Goal: Transaction & Acquisition: Purchase product/service

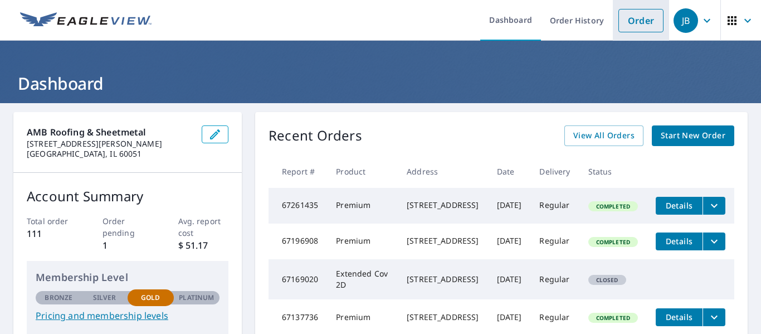
click at [641, 18] on link "Order" at bounding box center [640, 20] width 45 height 23
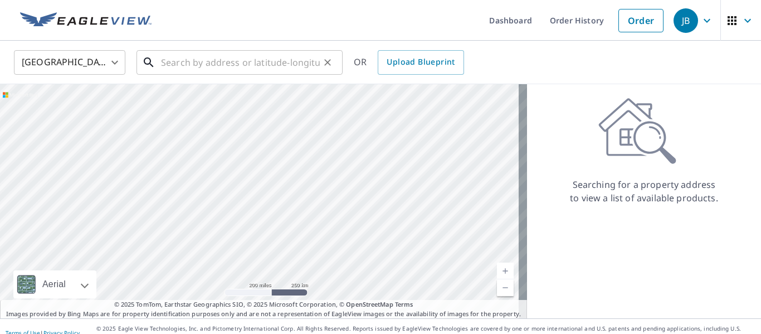
click at [208, 62] on input "text" at bounding box center [240, 62] width 159 height 31
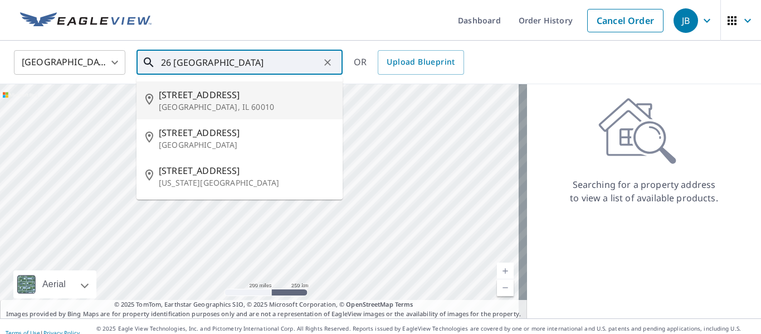
click at [229, 101] on p "[GEOGRAPHIC_DATA], IL 60010" at bounding box center [246, 106] width 175 height 11
type input "[STREET_ADDRESS][PERSON_NAME]"
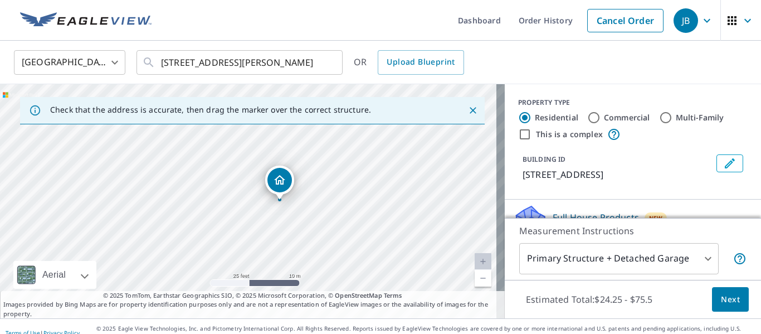
drag, startPoint x: 233, startPoint y: 207, endPoint x: 259, endPoint y: 207, distance: 25.6
click at [259, 207] on div "[STREET_ADDRESS]" at bounding box center [252, 201] width 505 height 234
click at [331, 206] on div "[STREET_ADDRESS]" at bounding box center [252, 201] width 505 height 234
drag, startPoint x: 360, startPoint y: 209, endPoint x: 350, endPoint y: 181, distance: 30.3
click at [350, 180] on div "[STREET_ADDRESS]" at bounding box center [252, 201] width 505 height 234
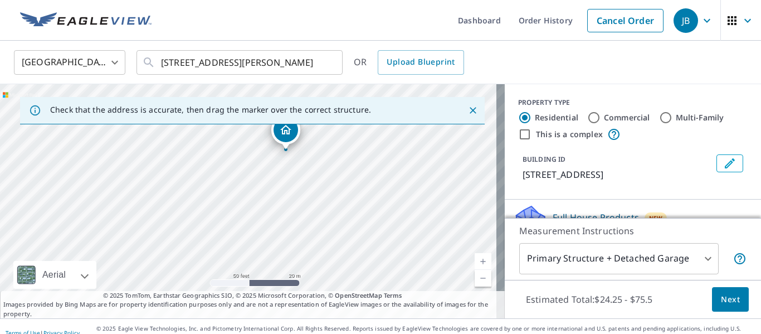
drag, startPoint x: 362, startPoint y: 173, endPoint x: 348, endPoint y: 200, distance: 29.9
click at [348, 200] on div "[STREET_ADDRESS]" at bounding box center [252, 201] width 505 height 234
click at [722, 295] on span "Next" at bounding box center [730, 299] width 19 height 14
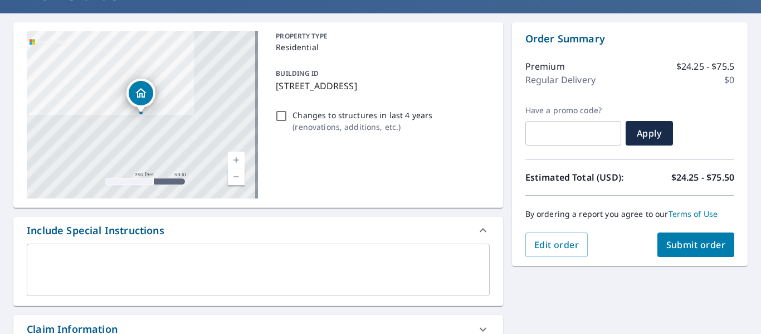
scroll to position [111, 0]
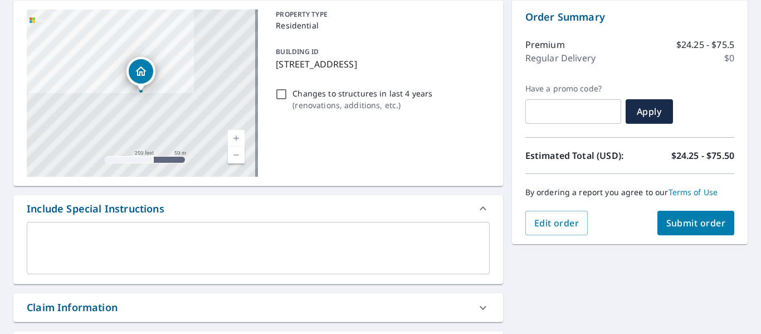
click at [706, 228] on span "Submit order" at bounding box center [696, 223] width 60 height 12
